Goal: Task Accomplishment & Management: Manage account settings

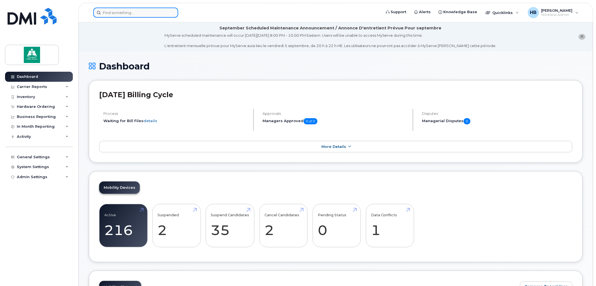
click at [152, 11] on input at bounding box center [135, 13] width 85 height 10
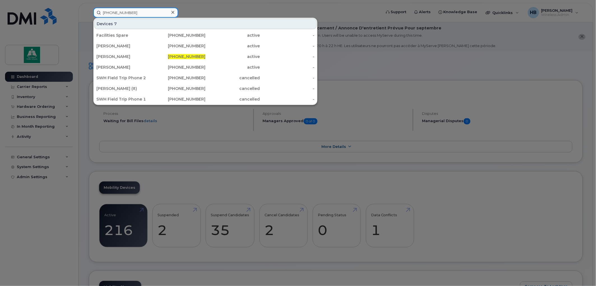
type input "587-338-3202"
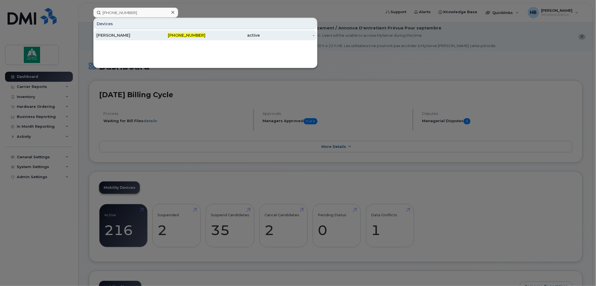
click at [124, 35] on div "[PERSON_NAME]" at bounding box center [123, 36] width 55 height 6
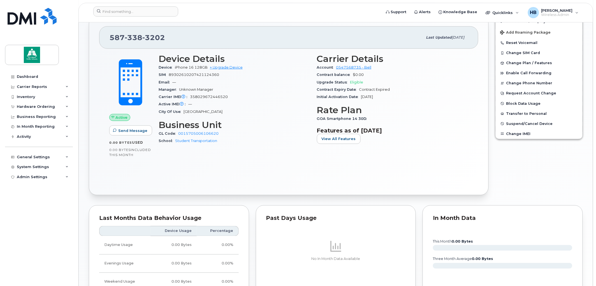
scroll to position [156, 0]
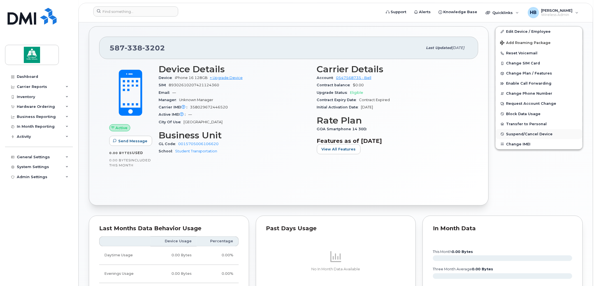
click at [522, 133] on button "Suspend/Cancel Device" at bounding box center [539, 134] width 87 height 10
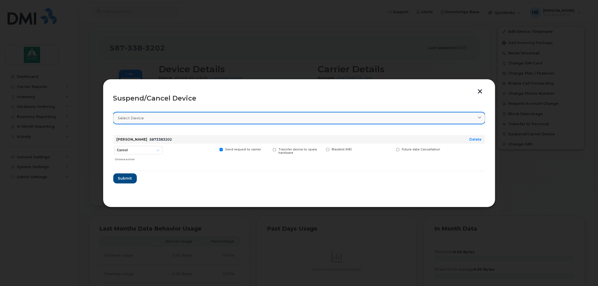
click at [181, 116] on div "Select device" at bounding box center [299, 117] width 362 height 5
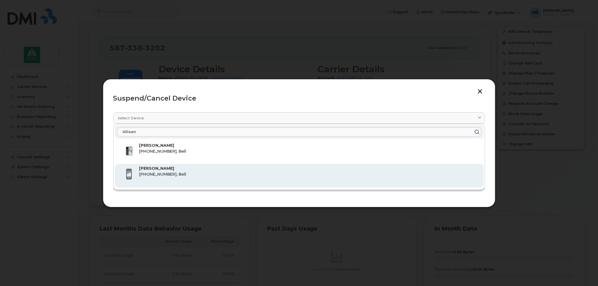
type input "Allisen"
click at [161, 172] on span "587-338-3202, Bell" at bounding box center [162, 174] width 47 height 5
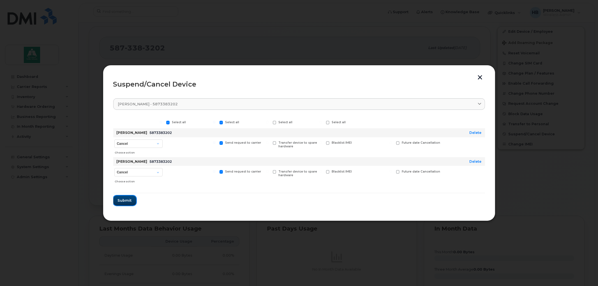
click at [124, 201] on span "Submit" at bounding box center [125, 200] width 14 height 5
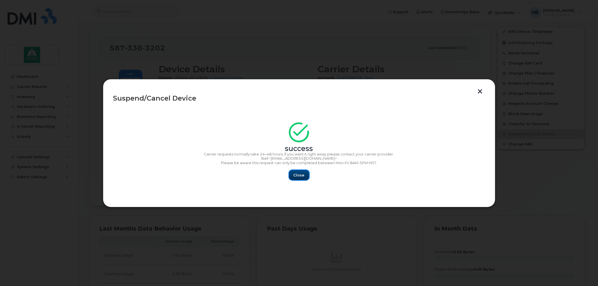
click at [298, 176] on span "Close" at bounding box center [298, 175] width 11 height 5
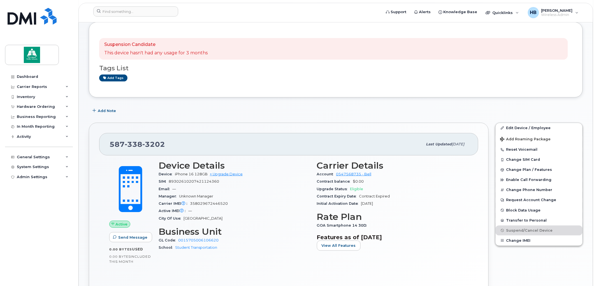
scroll to position [31, 0]
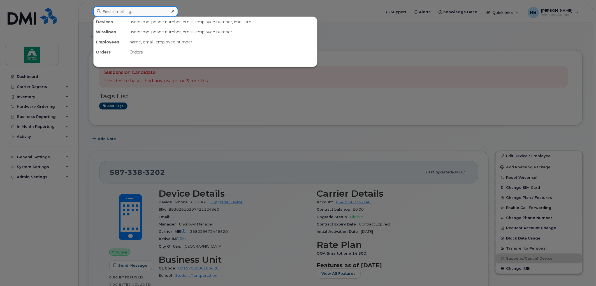
click at [115, 10] on input at bounding box center [135, 11] width 85 height 10
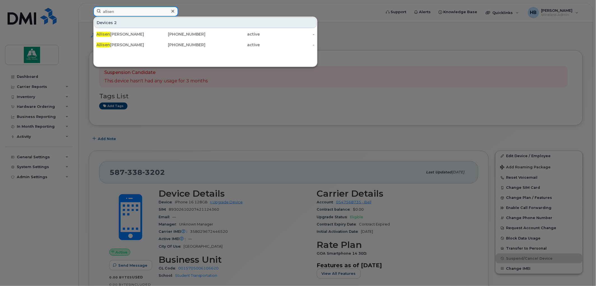
type input "allisen"
click at [154, 11] on input "allisen" at bounding box center [135, 11] width 85 height 10
click at [390, 17] on div at bounding box center [298, 143] width 596 height 286
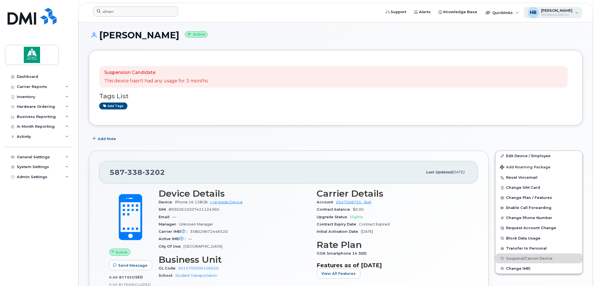
click at [558, 11] on span "[PERSON_NAME]" at bounding box center [556, 10] width 31 height 4
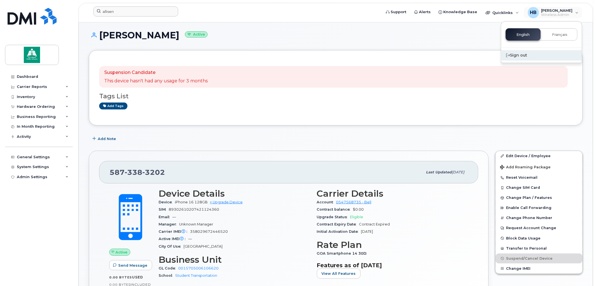
click at [520, 53] on div "Sign out" at bounding box center [541, 55] width 81 height 10
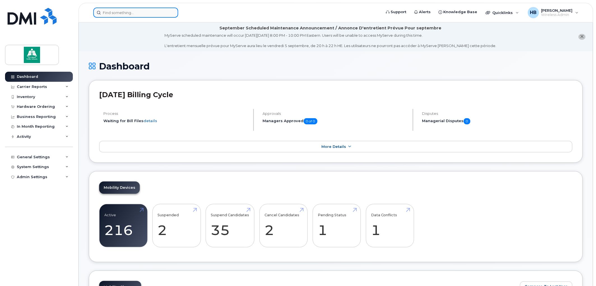
click at [113, 10] on input at bounding box center [135, 13] width 85 height 10
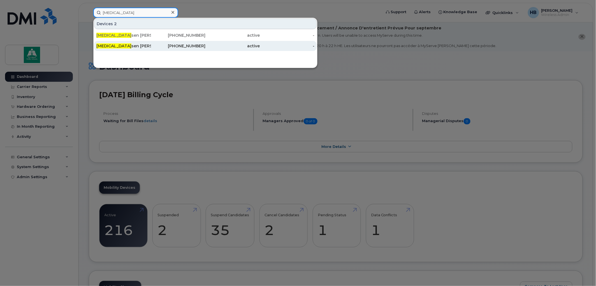
type input "alli"
click at [125, 45] on div "Alli sen Khajavi" at bounding box center [123, 46] width 55 height 6
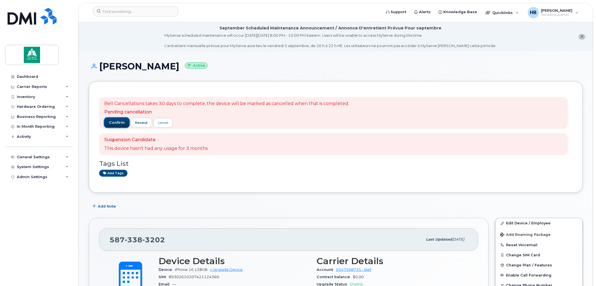
click at [117, 122] on span "confirm" at bounding box center [117, 122] width 16 height 5
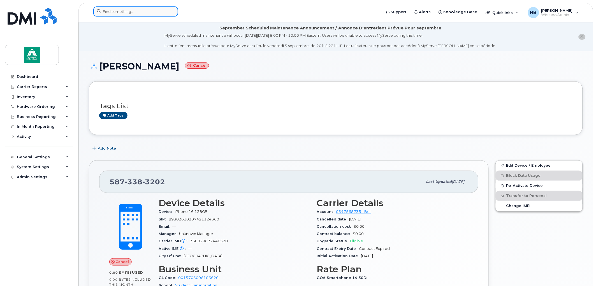
click at [108, 11] on input at bounding box center [135, 11] width 85 height 10
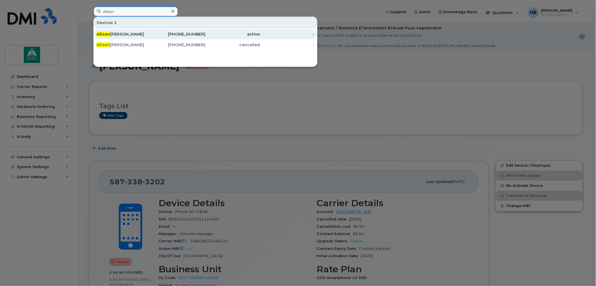
type input "allisen"
click at [116, 33] on div "Allisen Khajavi" at bounding box center [123, 34] width 55 height 6
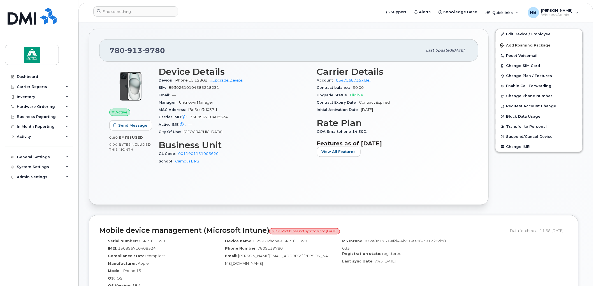
scroll to position [156, 0]
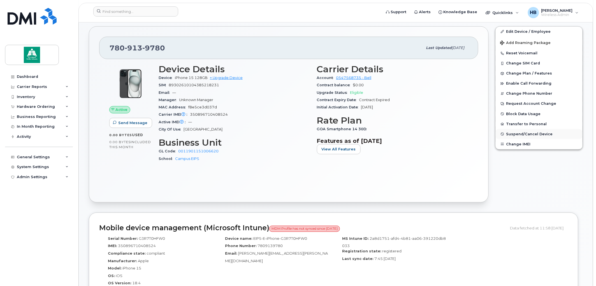
click at [520, 136] on span "Suspend/Cancel Device" at bounding box center [529, 134] width 47 height 4
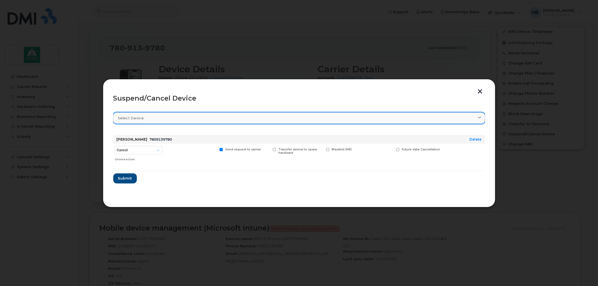
click at [156, 116] on div "Select device" at bounding box center [299, 117] width 362 height 5
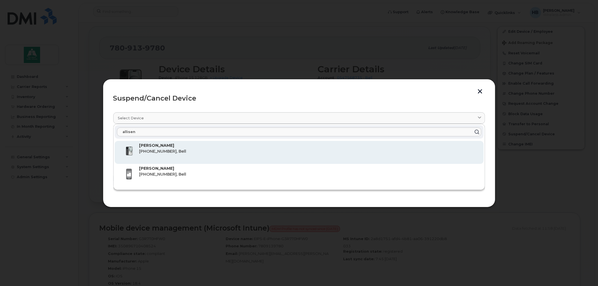
type input "allisen"
click at [156, 145] on strong "[PERSON_NAME]" at bounding box center [156, 145] width 35 height 5
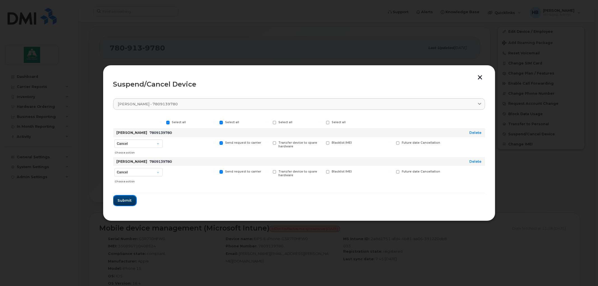
click at [126, 200] on span "Submit" at bounding box center [125, 200] width 14 height 5
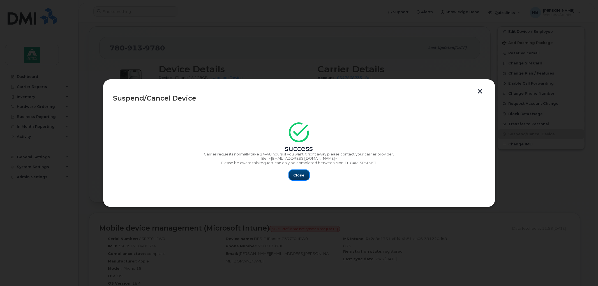
click at [298, 175] on span "Close" at bounding box center [298, 175] width 11 height 5
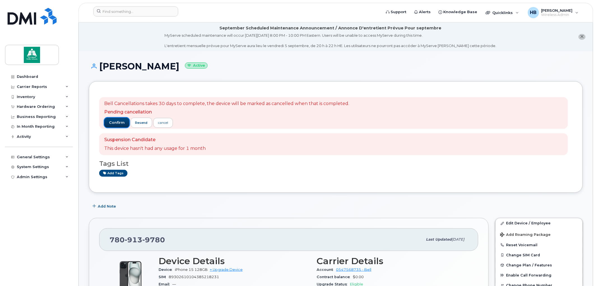
click at [116, 120] on span "confirm" at bounding box center [117, 122] width 16 height 5
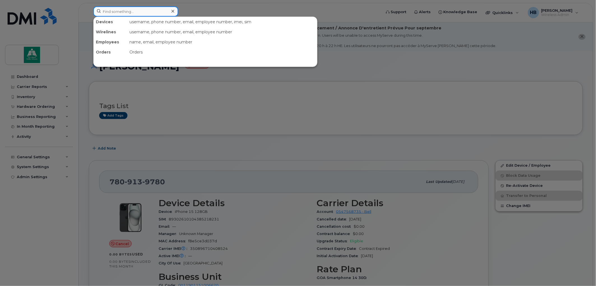
click at [109, 11] on input at bounding box center [135, 11] width 85 height 10
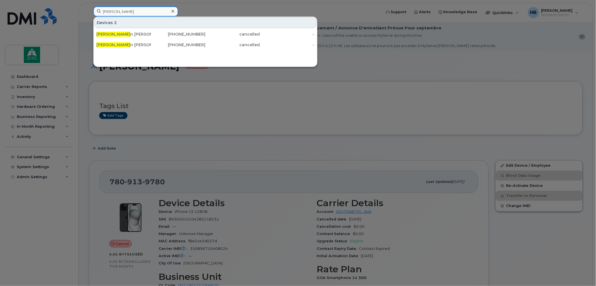
type input "Allise"
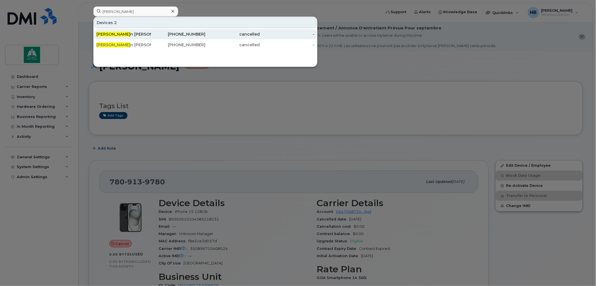
click at [124, 34] on div "Allise n Khajavi" at bounding box center [123, 34] width 55 height 6
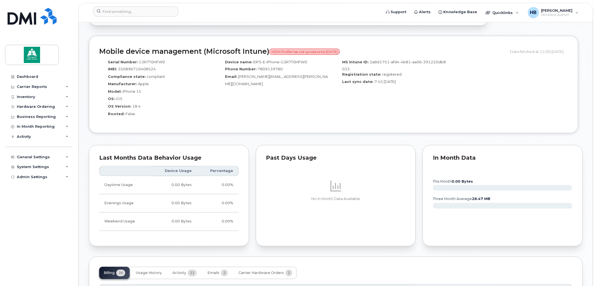
scroll to position [342, 0]
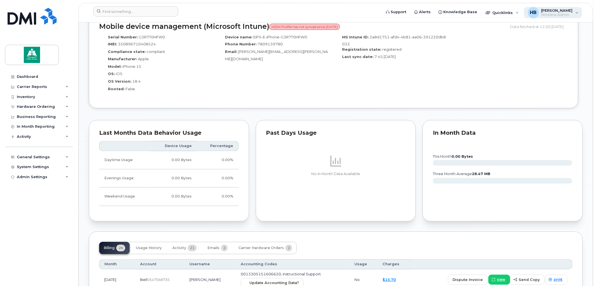
click at [562, 13] on span "Wireless Admin" at bounding box center [556, 15] width 31 height 4
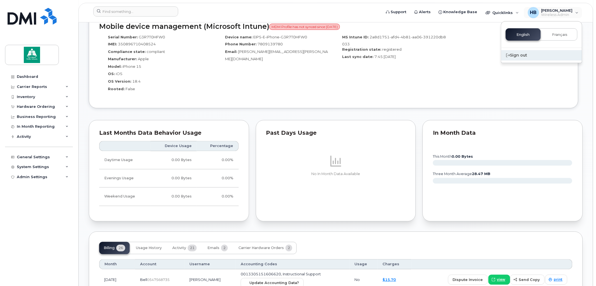
click at [524, 55] on div "Sign out" at bounding box center [541, 55] width 81 height 10
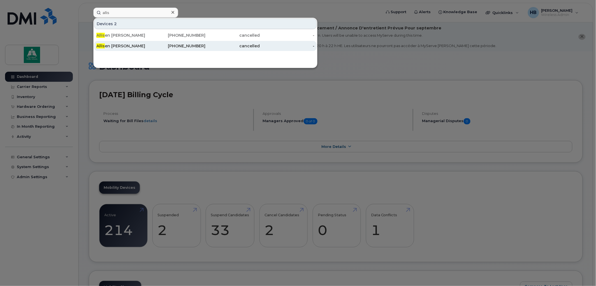
type input "allis"
click at [123, 45] on div "Allis en Khajavi" at bounding box center [123, 46] width 55 height 6
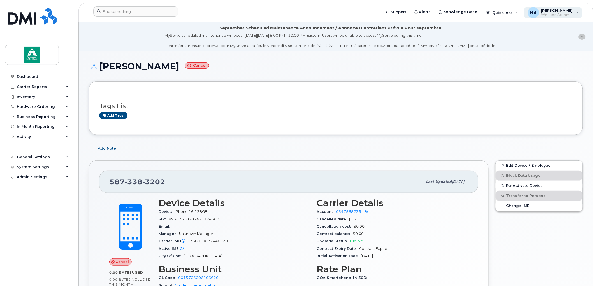
click at [562, 13] on span "Wireless Admin" at bounding box center [556, 15] width 31 height 4
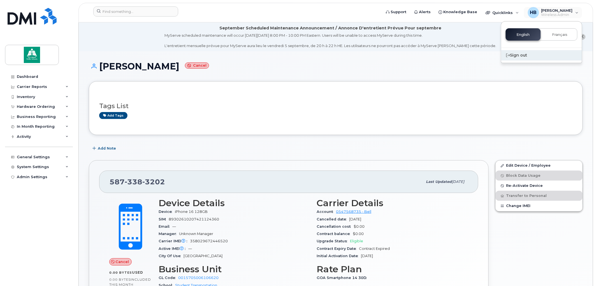
click at [524, 53] on div "Sign out" at bounding box center [541, 55] width 81 height 10
